Goal: Entertainment & Leisure: Consume media (video, audio)

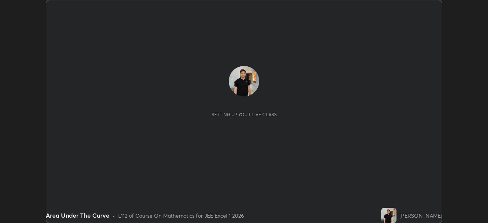
scroll to position [223, 488]
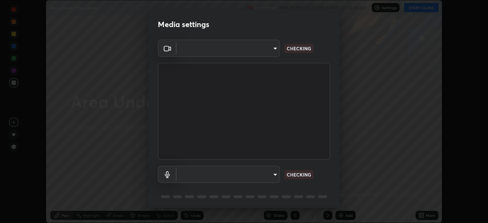
type input "100c0e0e409b1508d569c815e84311e0868d033d0fb9fb46bc53c870fbf18875"
type input "default"
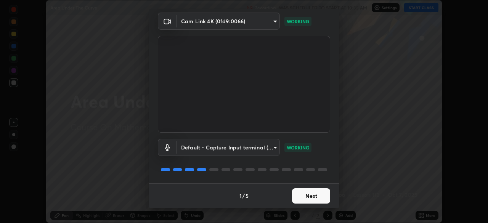
click at [295, 196] on button "Next" at bounding box center [311, 195] width 38 height 15
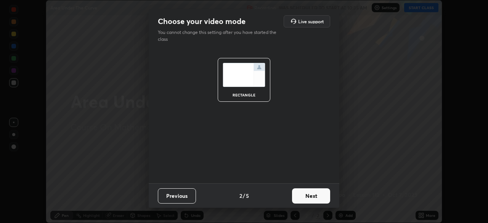
click at [297, 198] on button "Next" at bounding box center [311, 195] width 38 height 15
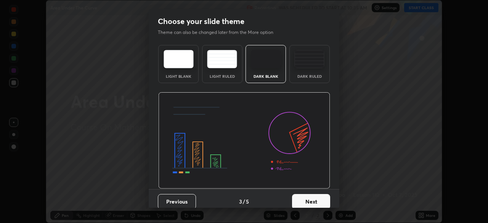
click at [294, 198] on button "Next" at bounding box center [311, 201] width 38 height 15
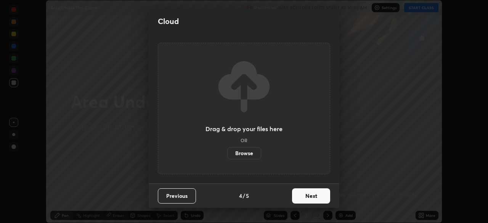
click at [294, 196] on button "Next" at bounding box center [311, 195] width 38 height 15
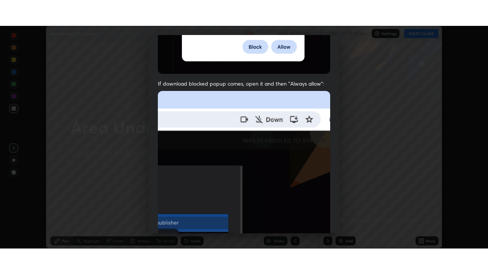
scroll to position [183, 0]
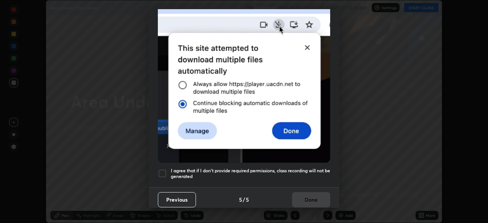
click at [164, 169] on div at bounding box center [162, 173] width 9 height 9
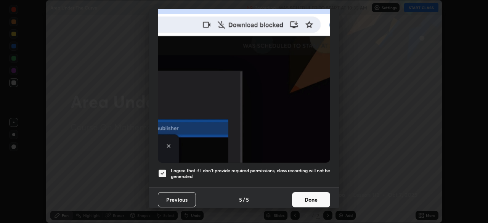
click at [298, 198] on button "Done" at bounding box center [311, 199] width 38 height 15
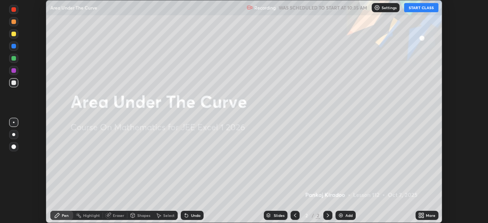
click at [420, 217] on icon at bounding box center [420, 217] width 2 height 2
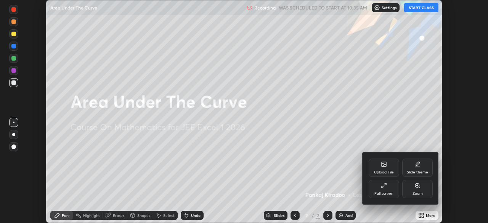
click at [388, 194] on div "Full screen" at bounding box center [383, 194] width 19 height 4
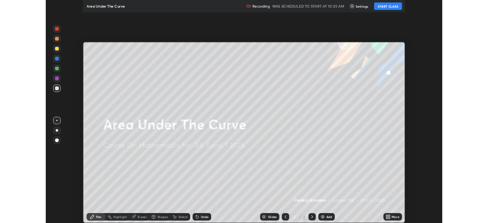
scroll to position [274, 488]
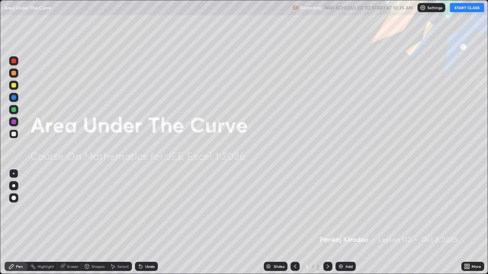
click at [460, 6] on button "START CLASS" at bounding box center [467, 7] width 34 height 9
click at [343, 223] on img at bounding box center [341, 267] width 6 height 6
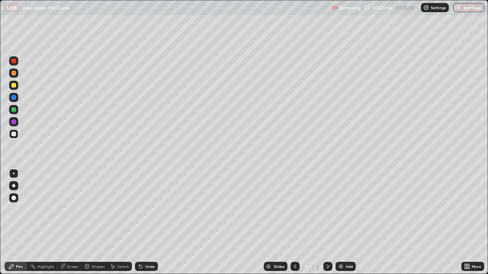
click at [15, 87] on div at bounding box center [13, 85] width 5 height 5
click at [15, 86] on div at bounding box center [13, 85] width 5 height 5
click at [139, 223] on icon at bounding box center [141, 267] width 6 height 6
click at [13, 136] on div at bounding box center [13, 134] width 5 height 5
click at [16, 112] on div at bounding box center [13, 109] width 9 height 9
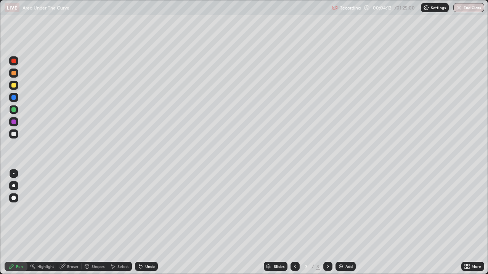
click at [15, 135] on div at bounding box center [13, 134] width 5 height 5
click at [14, 88] on div at bounding box center [13, 85] width 9 height 9
click at [16, 86] on div at bounding box center [13, 85] width 5 height 5
click at [343, 223] on img at bounding box center [341, 267] width 6 height 6
click at [11, 87] on div at bounding box center [13, 85] width 9 height 9
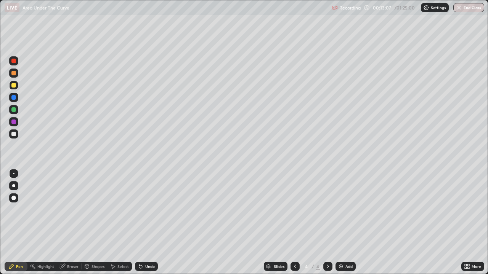
click at [13, 136] on div at bounding box center [13, 134] width 5 height 5
click at [143, 223] on div "Undo" at bounding box center [146, 266] width 23 height 9
click at [14, 75] on div at bounding box center [13, 73] width 5 height 5
click at [14, 135] on div at bounding box center [13, 134] width 5 height 5
click at [146, 223] on div "Undo" at bounding box center [150, 267] width 10 height 4
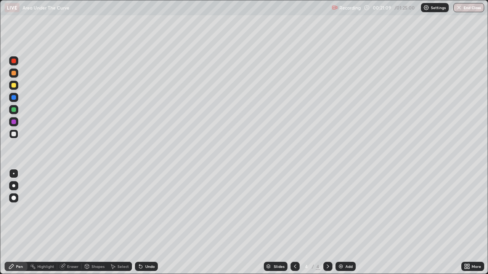
click at [338, 223] on img at bounding box center [341, 267] width 6 height 6
click at [16, 87] on div at bounding box center [13, 85] width 9 height 9
click at [14, 136] on div at bounding box center [13, 134] width 5 height 5
click at [141, 223] on icon at bounding box center [140, 267] width 3 height 3
click at [142, 223] on icon at bounding box center [141, 267] width 6 height 6
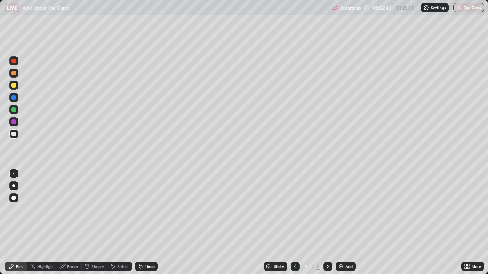
click at [144, 223] on div "Undo" at bounding box center [146, 266] width 23 height 9
click at [13, 135] on div at bounding box center [13, 134] width 5 height 5
click at [16, 87] on div at bounding box center [13, 85] width 9 height 9
click at [145, 223] on div "Undo" at bounding box center [150, 267] width 10 height 4
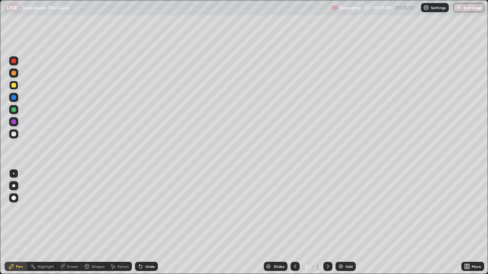
click at [345, 223] on div "Add" at bounding box center [348, 267] width 7 height 4
click at [12, 87] on div at bounding box center [13, 85] width 5 height 5
click at [14, 130] on div at bounding box center [13, 134] width 9 height 9
click at [326, 223] on icon at bounding box center [328, 267] width 6 height 6
click at [338, 223] on img at bounding box center [341, 267] width 6 height 6
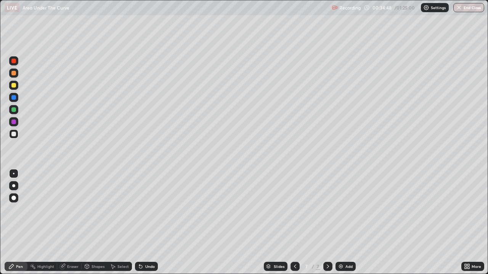
click at [292, 223] on icon at bounding box center [295, 267] width 6 height 6
click at [12, 73] on div at bounding box center [13, 73] width 5 height 5
click at [13, 87] on div at bounding box center [13, 85] width 5 height 5
click at [14, 108] on div at bounding box center [13, 109] width 5 height 5
click at [16, 136] on div at bounding box center [13, 134] width 5 height 5
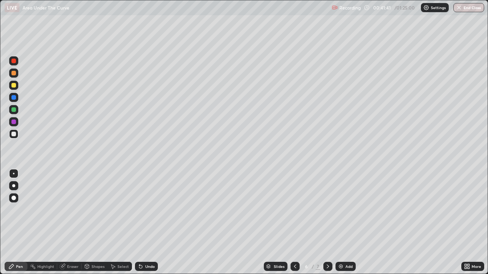
click at [465, 223] on icon at bounding box center [466, 266] width 2 height 2
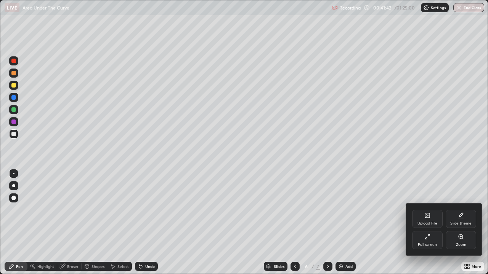
click at [469, 223] on div at bounding box center [244, 137] width 488 height 274
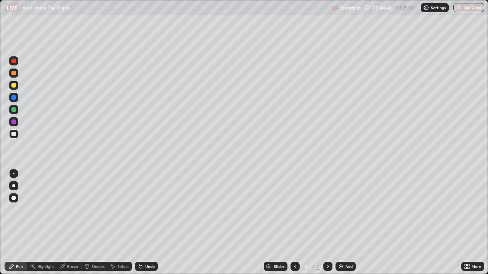
click at [342, 223] on img at bounding box center [341, 267] width 6 height 6
click at [13, 87] on div at bounding box center [13, 85] width 5 height 5
click at [15, 133] on div at bounding box center [13, 134] width 5 height 5
click at [14, 87] on div at bounding box center [13, 85] width 5 height 5
click at [14, 134] on div at bounding box center [13, 134] width 5 height 5
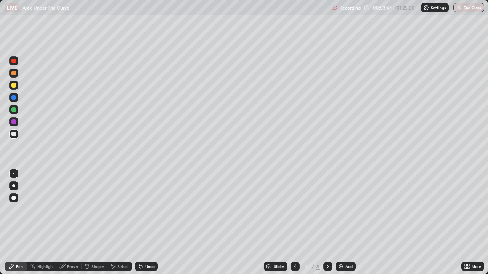
click at [16, 122] on div at bounding box center [13, 121] width 9 height 9
click at [346, 223] on div "Add" at bounding box center [348, 267] width 7 height 4
click at [15, 86] on div at bounding box center [13, 85] width 5 height 5
click at [140, 223] on icon at bounding box center [140, 267] width 3 height 3
click at [142, 223] on icon at bounding box center [141, 267] width 6 height 6
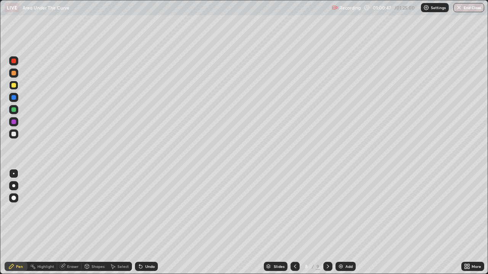
click at [13, 138] on div at bounding box center [13, 134] width 9 height 9
click at [14, 110] on div at bounding box center [13, 109] width 5 height 5
click at [14, 73] on div at bounding box center [13, 73] width 5 height 5
click at [17, 134] on div at bounding box center [13, 134] width 9 height 9
click at [13, 86] on div at bounding box center [13, 85] width 5 height 5
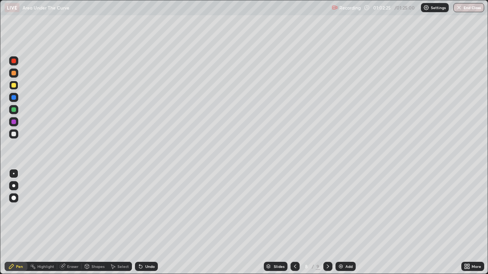
click at [145, 223] on div "Undo" at bounding box center [146, 266] width 23 height 9
click at [139, 223] on icon at bounding box center [140, 267] width 3 height 3
click at [426, 223] on div "Slides 8 / 9 Add" at bounding box center [309, 266] width 303 height 15
click at [461, 223] on div "Slides 8 / 9 Add" at bounding box center [309, 266] width 303 height 15
click at [290, 223] on div at bounding box center [294, 266] width 9 height 9
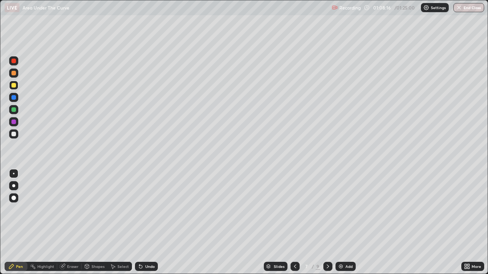
click at [324, 223] on div at bounding box center [327, 266] width 9 height 9
click at [468, 9] on button "End Class" at bounding box center [468, 7] width 31 height 9
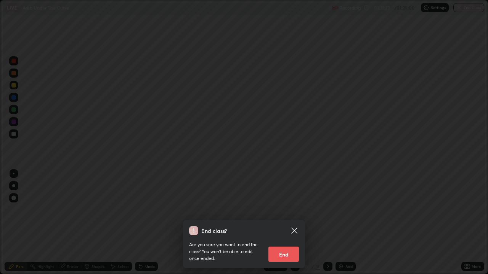
click at [288, 223] on button "End" at bounding box center [283, 254] width 30 height 15
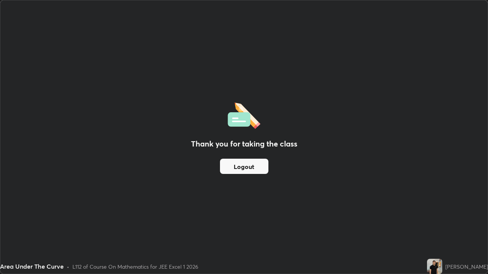
click at [215, 85] on div "Thank you for taking the class Logout" at bounding box center [243, 137] width 487 height 274
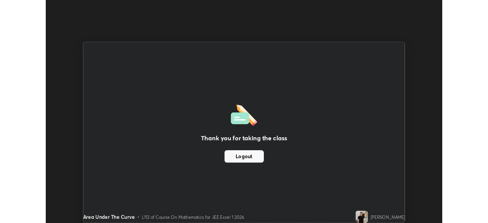
scroll to position [37895, 37630]
